Goal: Task Accomplishment & Management: Manage account settings

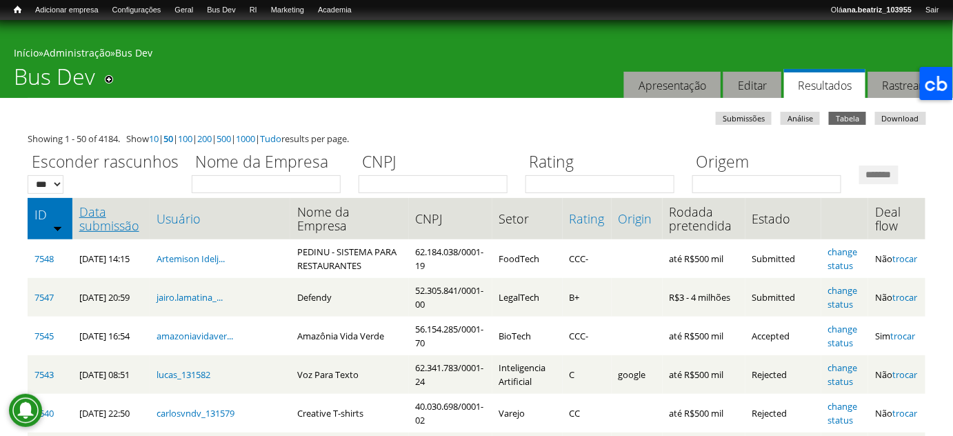
click at [112, 232] on link "Data submissão" at bounding box center [111, 219] width 64 height 28
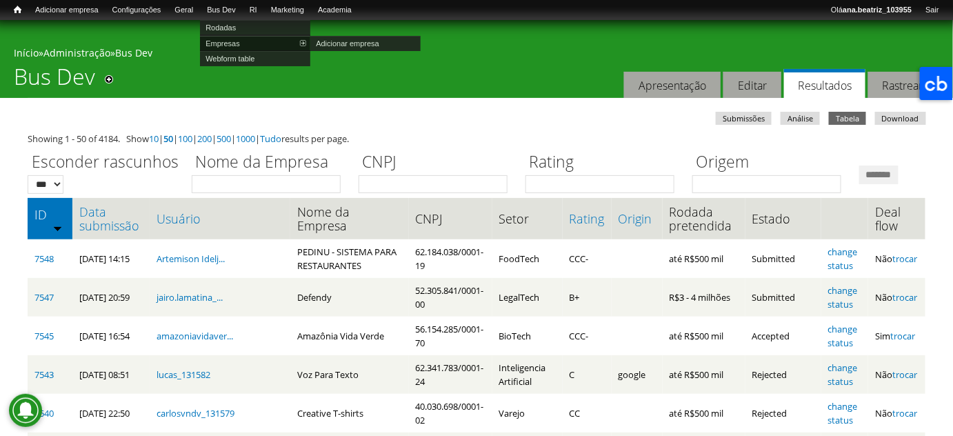
click at [239, 38] on link "Empresas" at bounding box center [255, 43] width 110 height 15
